Goal: Information Seeking & Learning: Learn about a topic

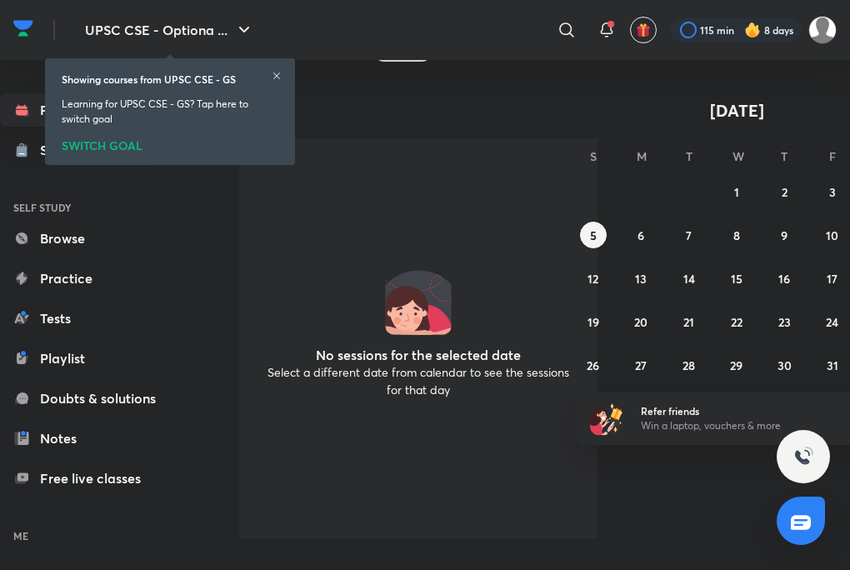
click at [276, 78] on icon at bounding box center [277, 76] width 10 height 10
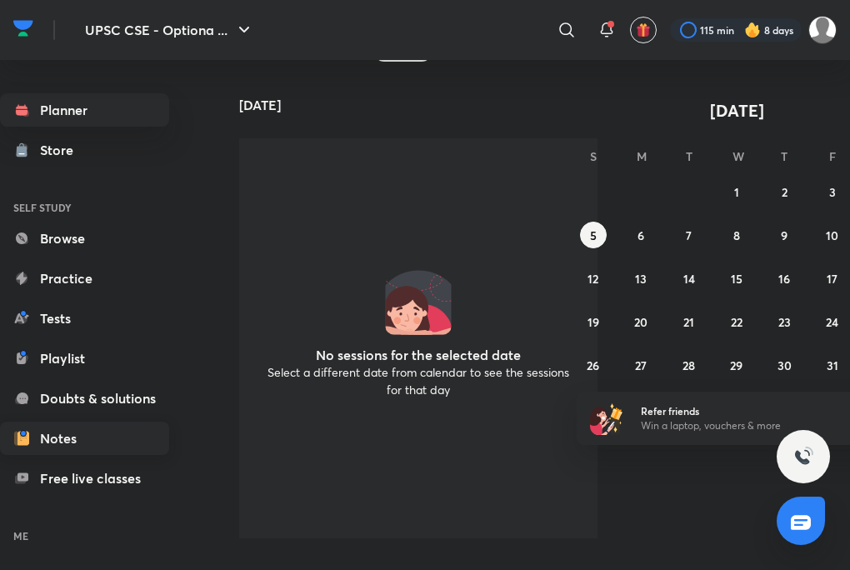
click at [90, 455] on link "Notes" at bounding box center [84, 438] width 169 height 33
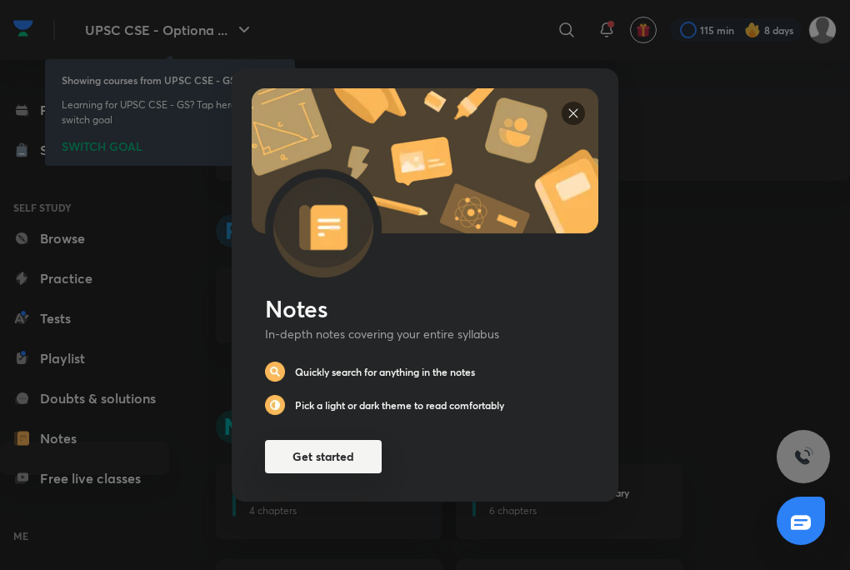
scroll to position [14, 0]
click at [343, 455] on button "Get started" at bounding box center [323, 456] width 117 height 33
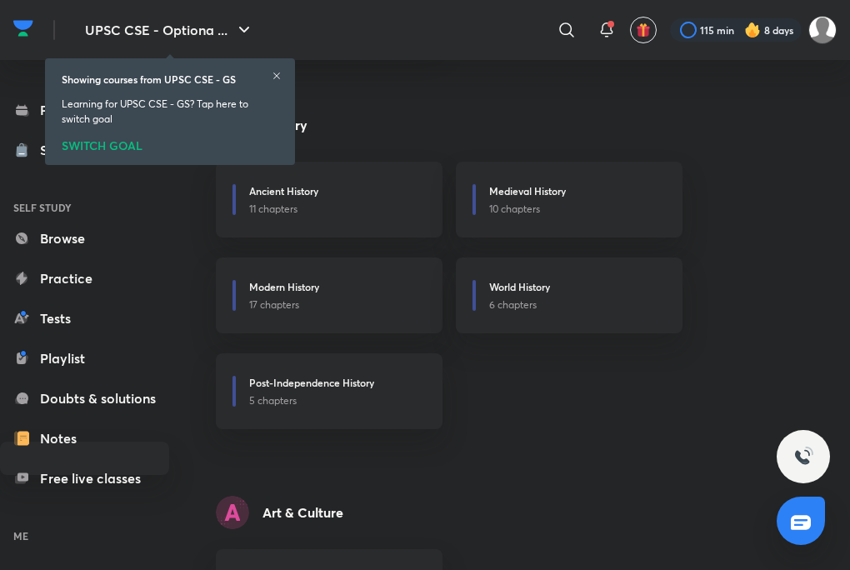
scroll to position [1089, 0]
click at [276, 73] on icon at bounding box center [277, 76] width 10 height 10
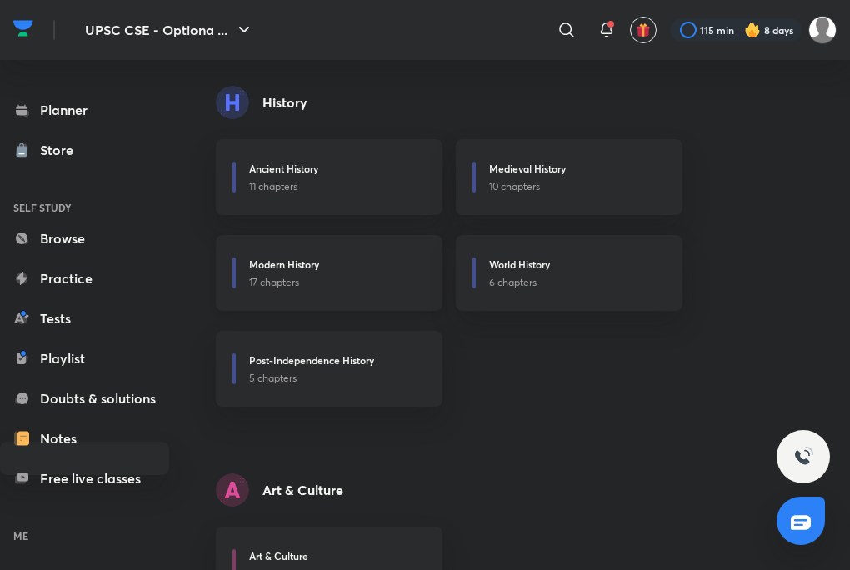
scroll to position [1116, 0]
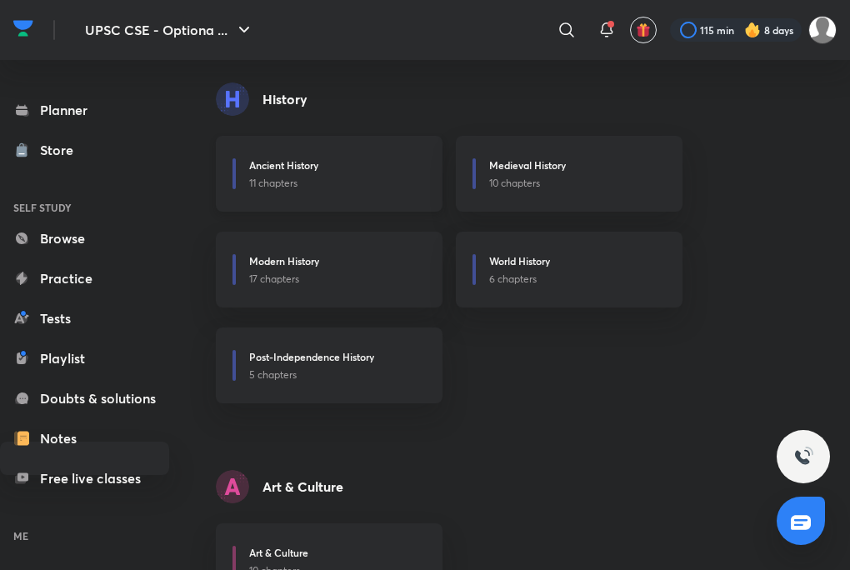
click at [339, 202] on div "Ancient History 11 chapters" at bounding box center [329, 174] width 227 height 76
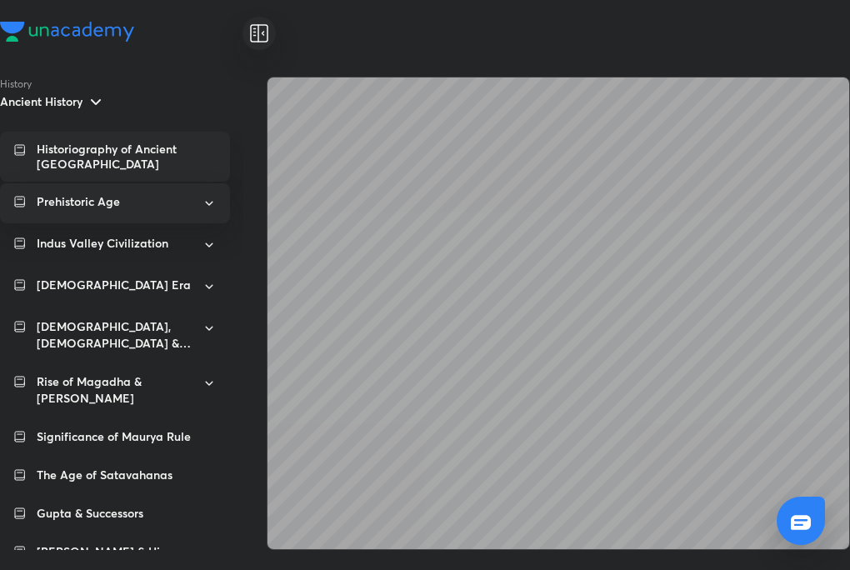
click at [138, 194] on div "Prehistoric Age" at bounding box center [114, 201] width 155 height 17
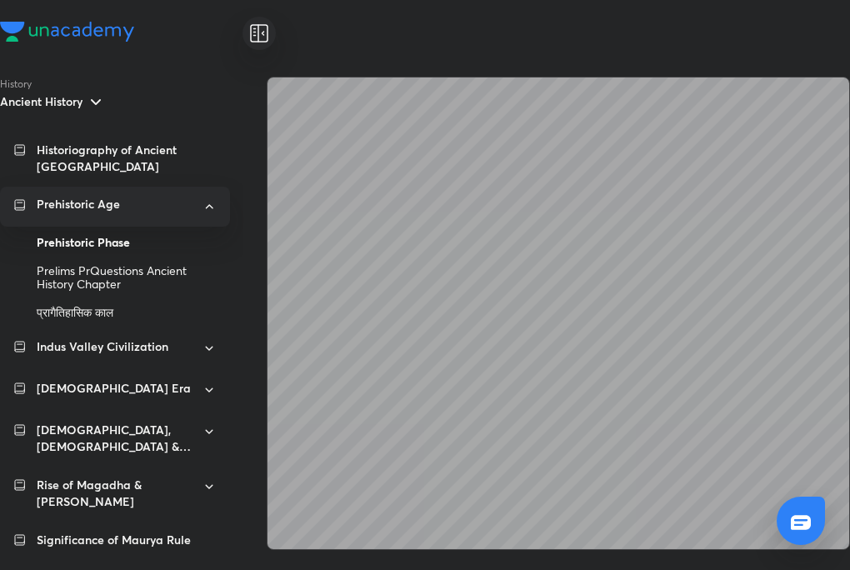
click at [134, 228] on div "Prehistoric Phase" at bounding box center [127, 242] width 180 height 28
